Goal: Information Seeking & Learning: Find contact information

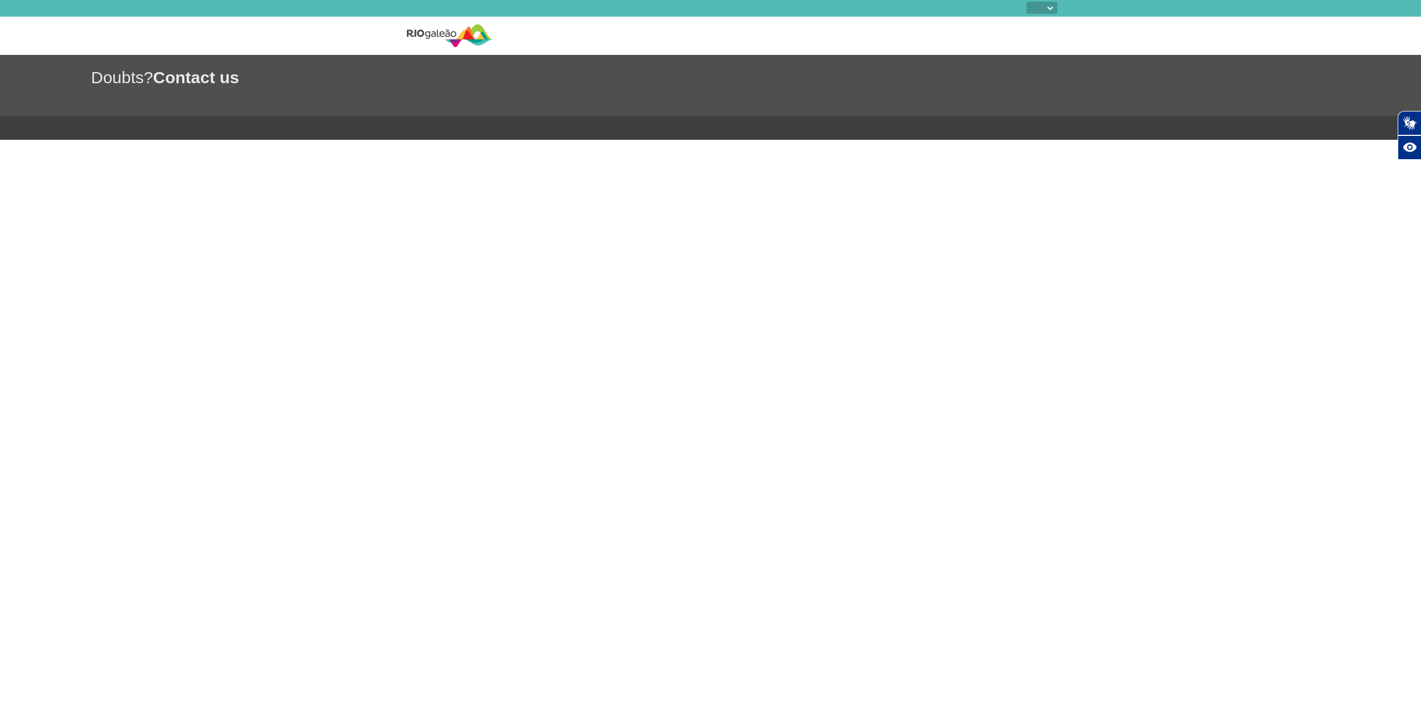
select select
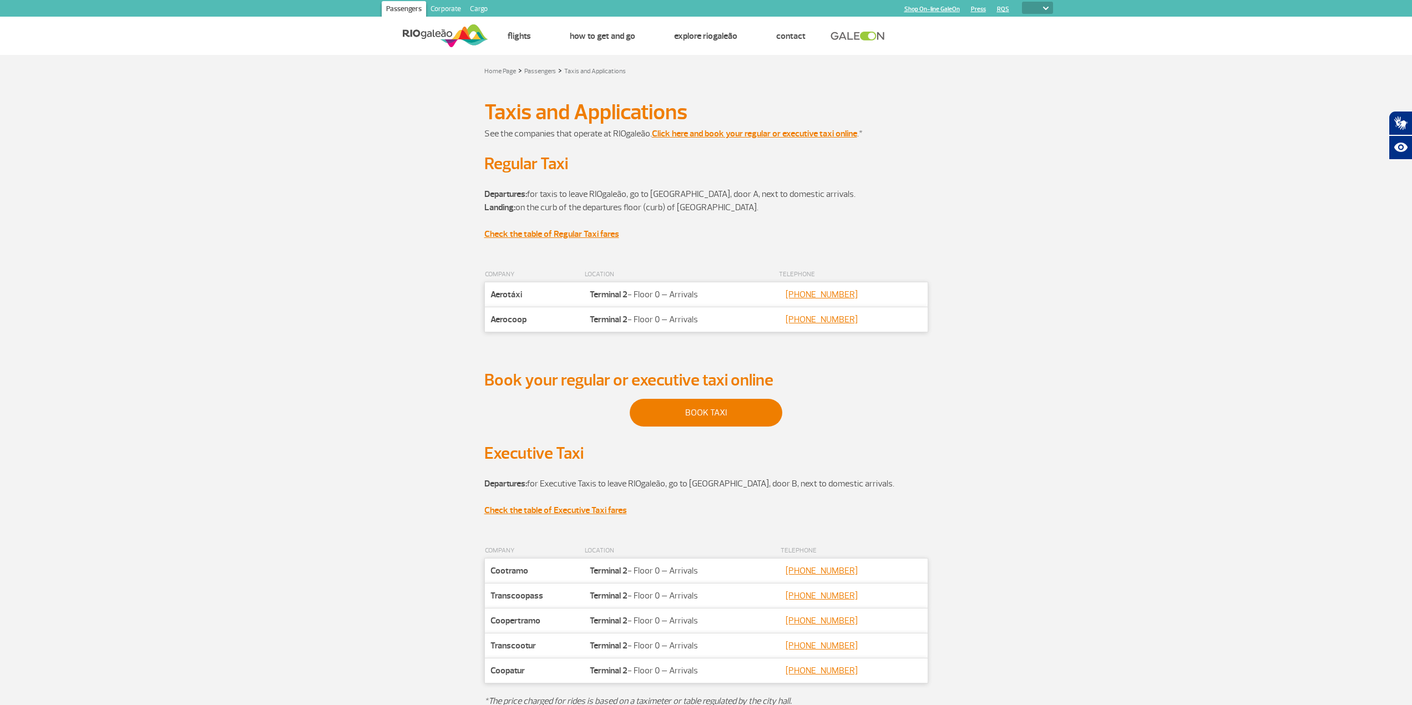
drag, startPoint x: 489, startPoint y: 300, endPoint x: 723, endPoint y: 300, distance: 233.6
click at [723, 300] on tr "Companhia Aerotáxi Localização Terminal 2 - Floor 0 – Arrivals Contato [PHONE_N…" at bounding box center [706, 294] width 443 height 25
click at [723, 300] on td "Localização Terminal 2 - Floor 0 – Arrivals" at bounding box center [681, 294] width 194 height 25
drag, startPoint x: 594, startPoint y: 195, endPoint x: 750, endPoint y: 195, distance: 156.0
click at [750, 195] on p "Departures: for taxis to leave RIOgaleão, go to [GEOGRAPHIC_DATA], door A, next…" at bounding box center [707, 194] width 444 height 13
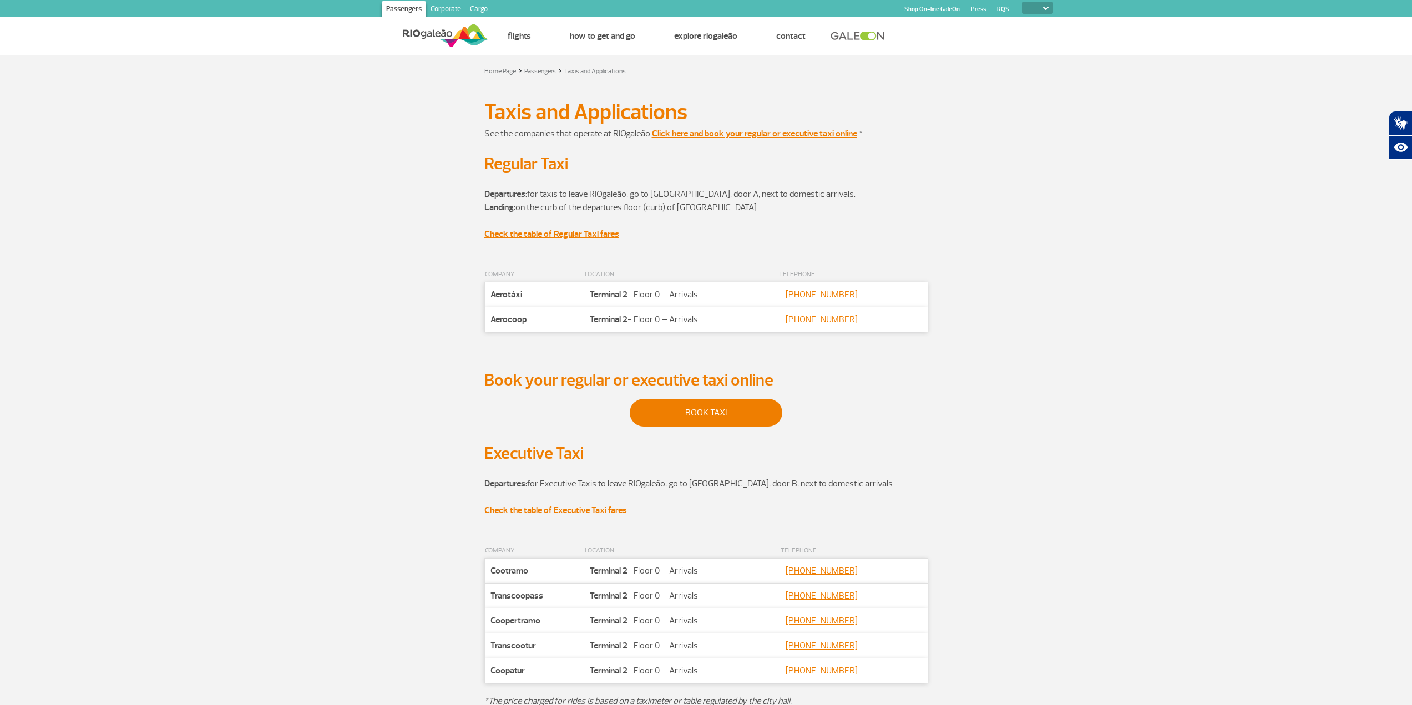
click at [583, 204] on p "Landing: on the curb of the departures floor (curb) of [GEOGRAPHIC_DATA]. Check…" at bounding box center [707, 221] width 444 height 40
drag, startPoint x: 499, startPoint y: 295, endPoint x: 902, endPoint y: 298, distance: 402.9
click at [902, 298] on tr "Companhia Aerotáxi Localização Terminal 2 - Floor 0 – Arrivals Contato [PHONE_N…" at bounding box center [706, 294] width 443 height 25
click at [902, 298] on td "Contato [PHONE_NUMBER]" at bounding box center [853, 294] width 149 height 25
drag, startPoint x: 695, startPoint y: 319, endPoint x: 582, endPoint y: 301, distance: 114.5
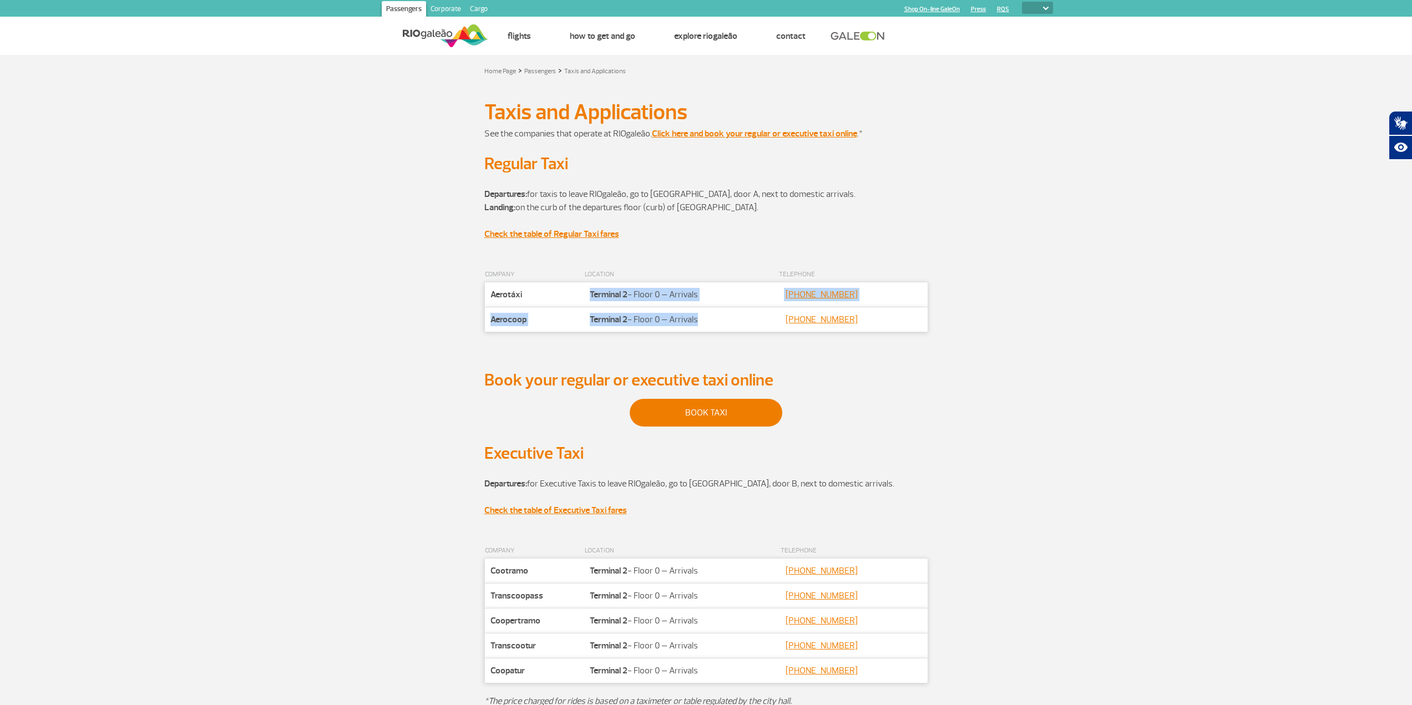
click at [582, 301] on tbody "Companhia Aerotáxi Localização Terminal 2 - Floor 0 – Arrivals Contato [PHONE_N…" at bounding box center [706, 307] width 443 height 50
drag, startPoint x: 569, startPoint y: 340, endPoint x: 570, endPoint y: 422, distance: 81.6
click at [569, 342] on div "COMPANY LOCATION TELEPHONE Companhia Aerotáxi Localização Terminal 2 - Floor 0 …" at bounding box center [707, 319] width 444 height 103
click at [433, 234] on div "Departures: for taxis to leave RIOgaleão, go to [GEOGRAPHIC_DATA], door A, next…" at bounding box center [706, 220] width 616 height 93
